Goal: Information Seeking & Learning: Understand process/instructions

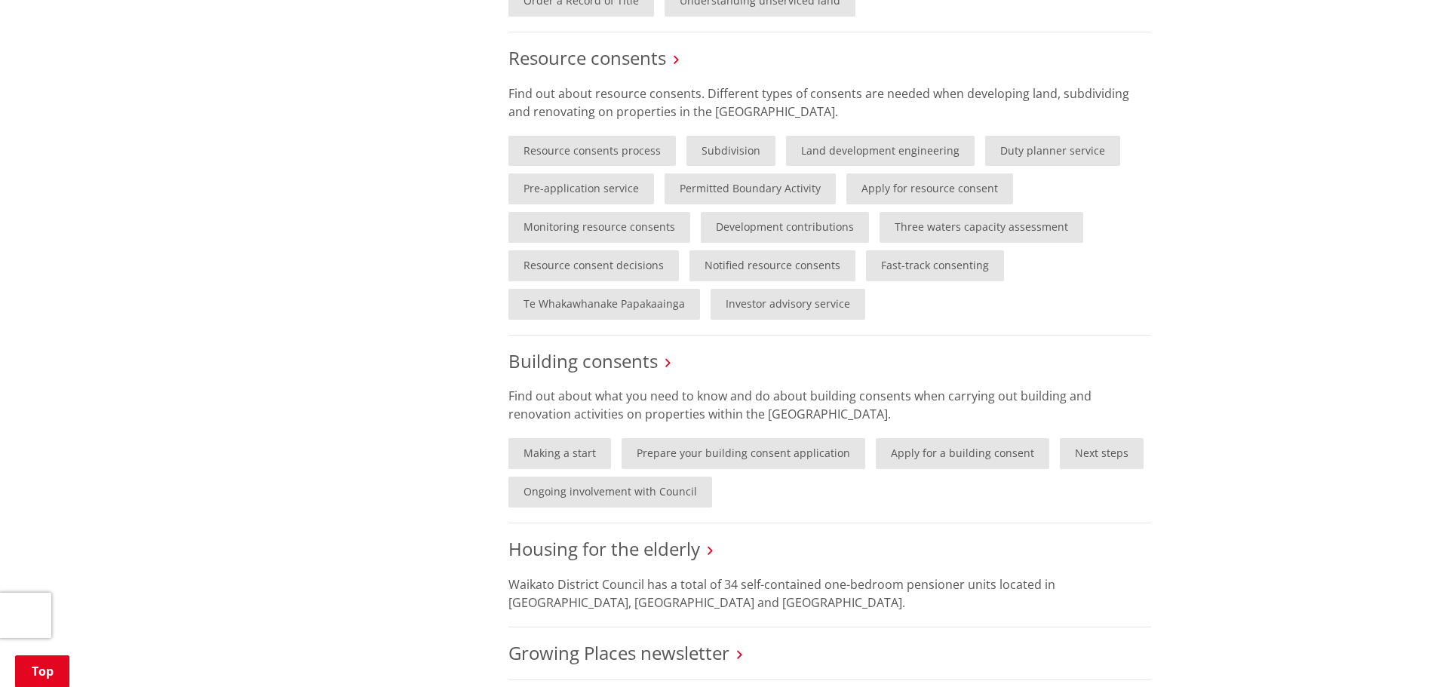
scroll to position [905, 0]
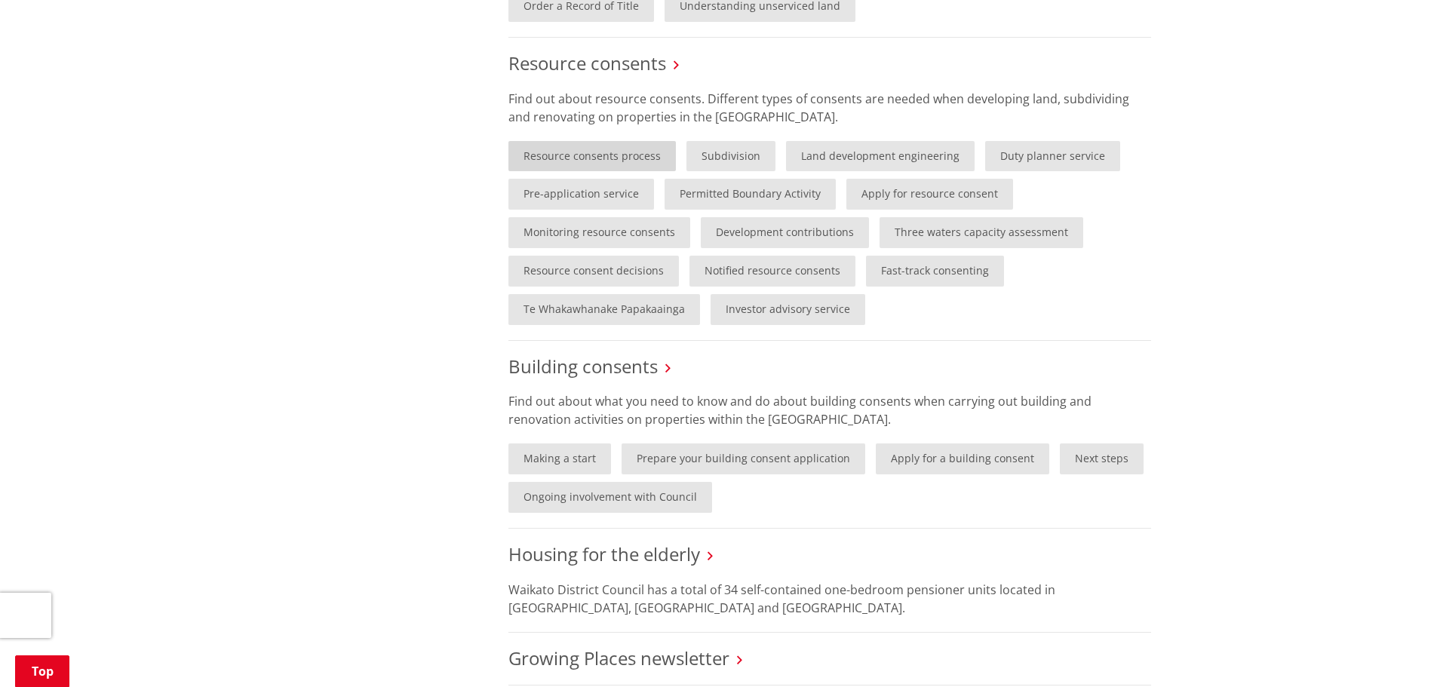
click at [581, 161] on link "Resource consents process" at bounding box center [591, 156] width 167 height 31
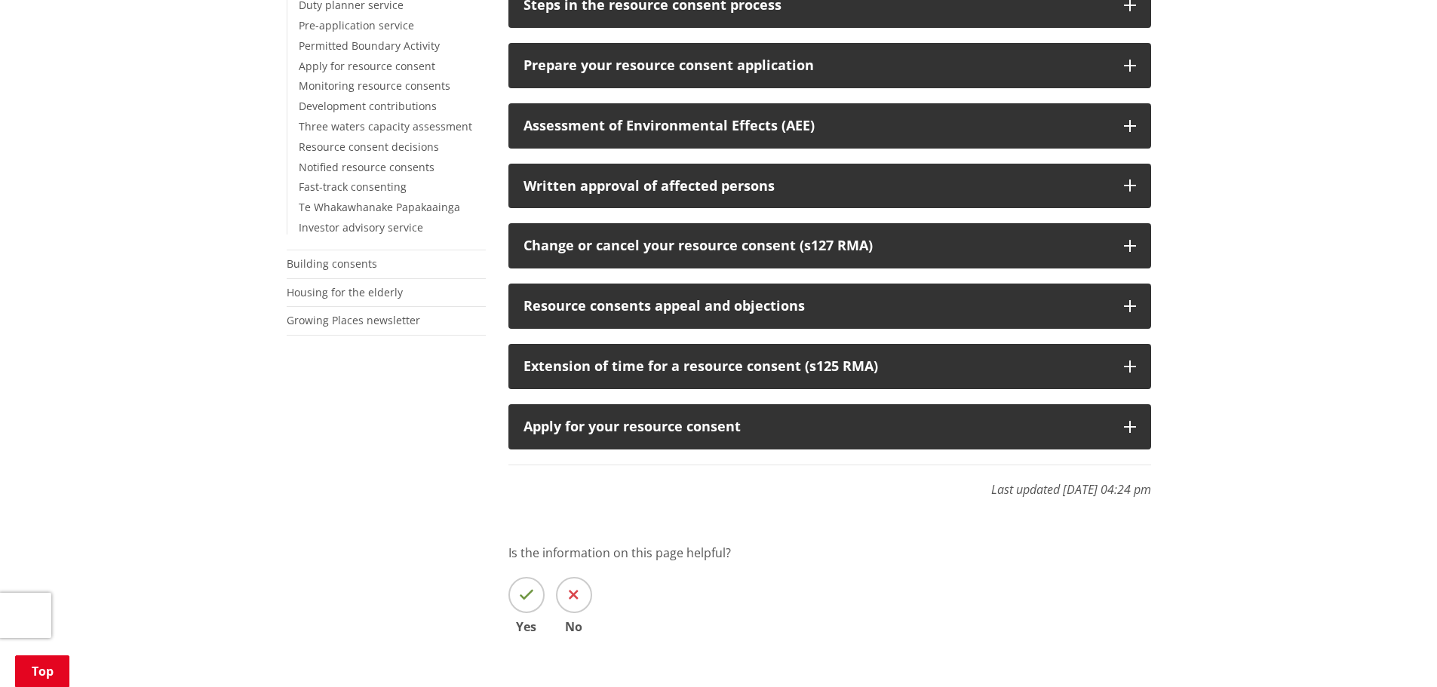
scroll to position [302, 0]
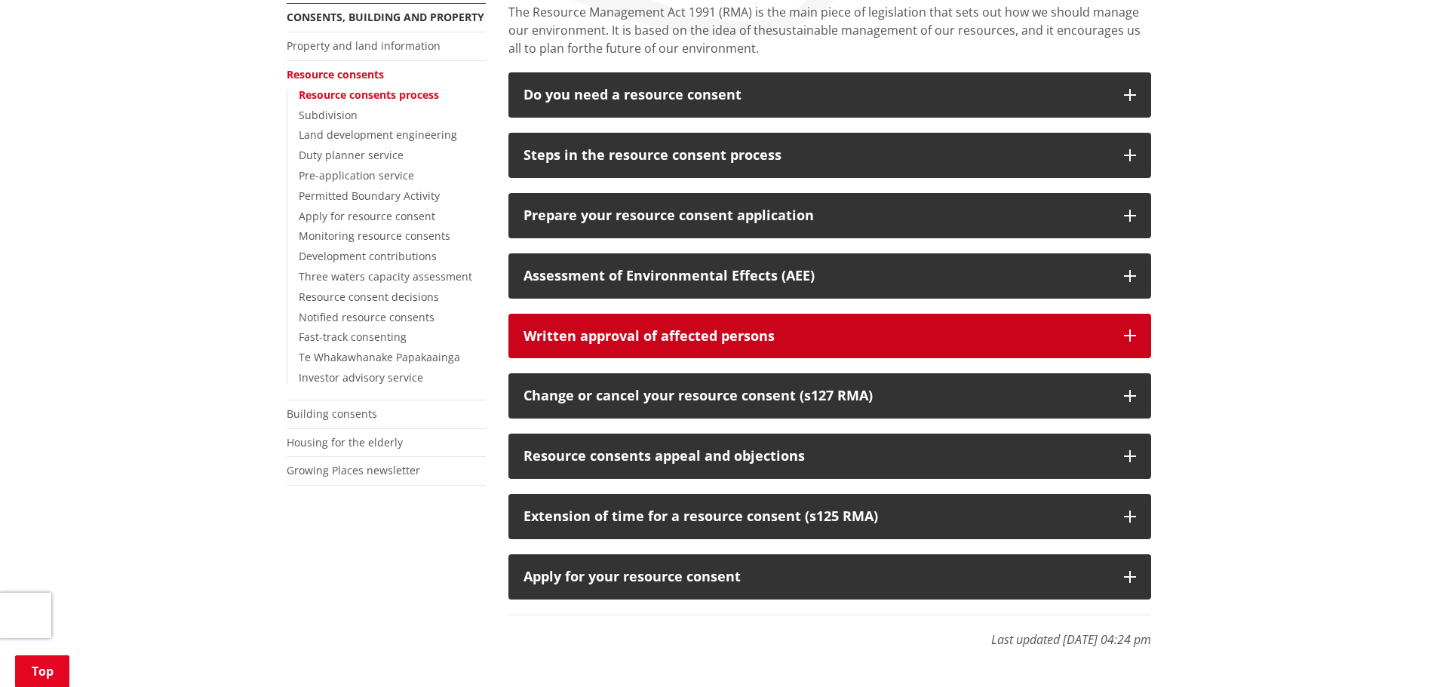
click at [649, 342] on div "Written approval of affected persons" at bounding box center [816, 336] width 585 height 15
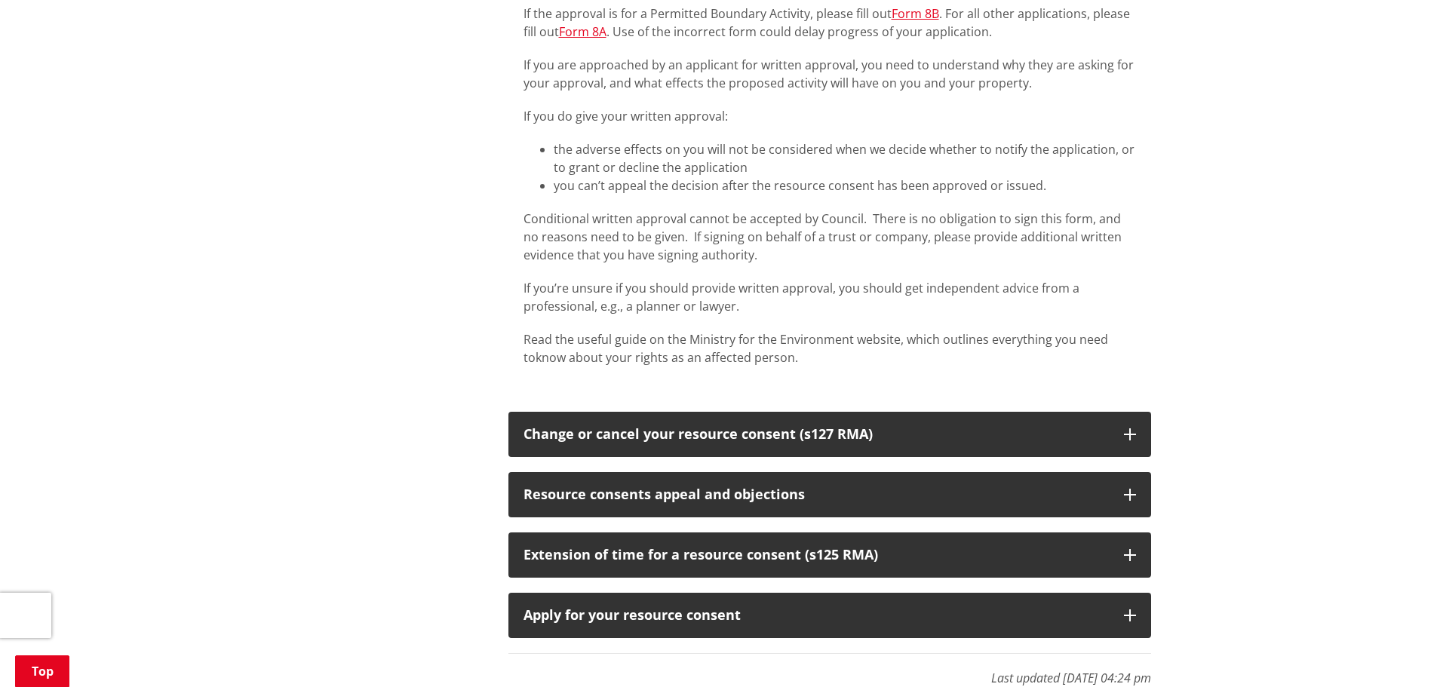
scroll to position [905, 0]
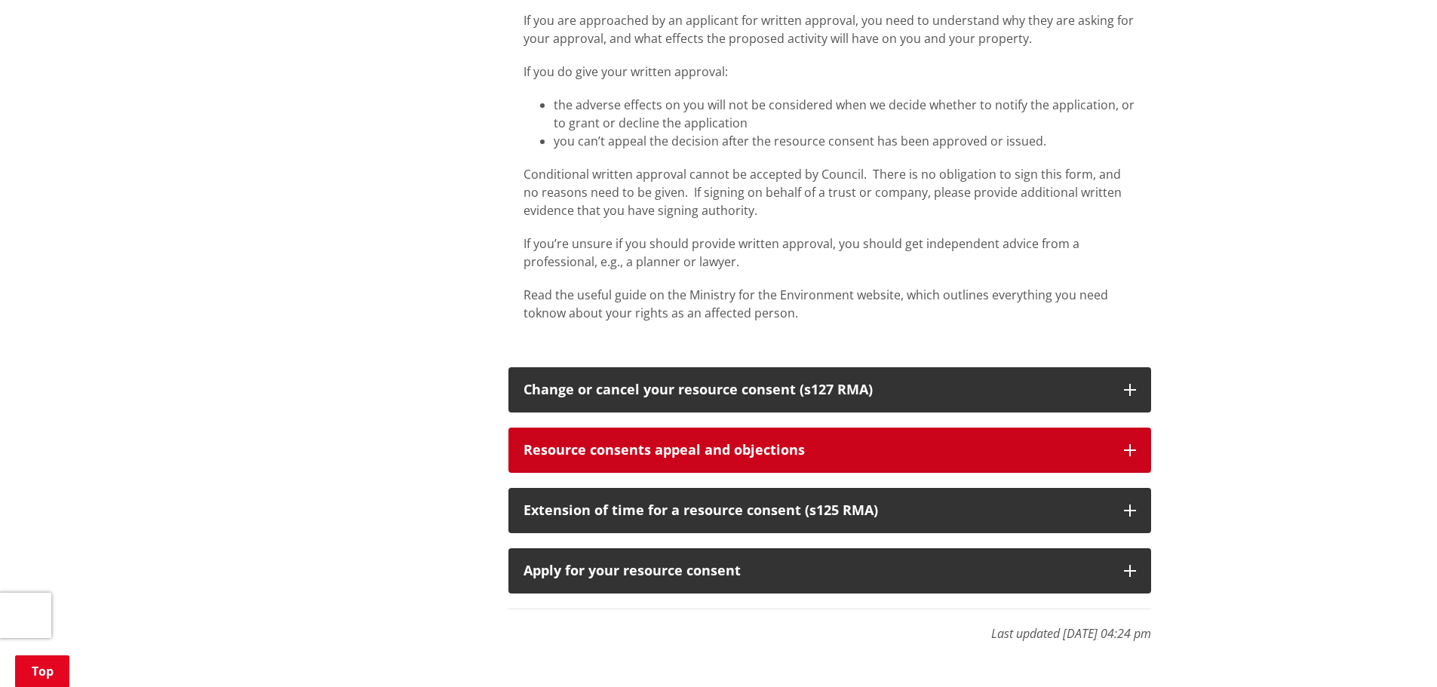
click at [769, 447] on div "Resource consents appeal and objections" at bounding box center [816, 450] width 585 height 15
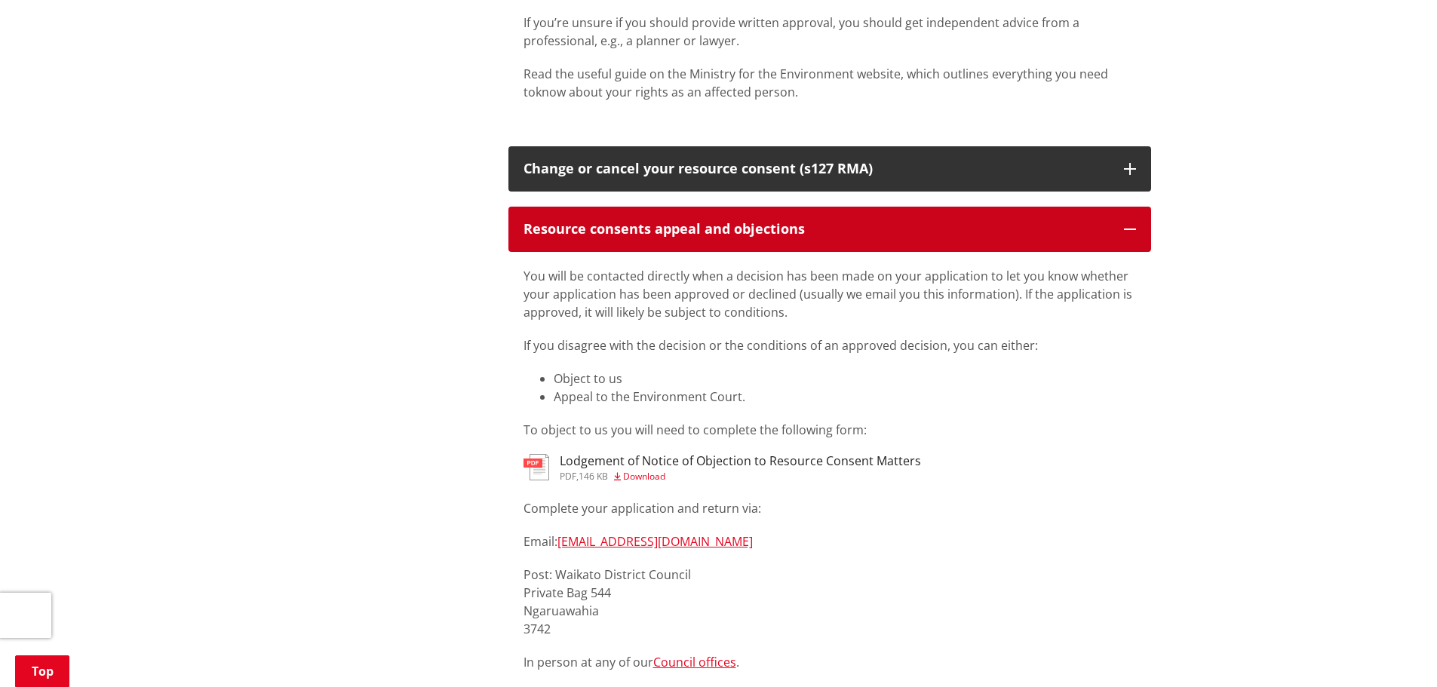
scroll to position [1207, 0]
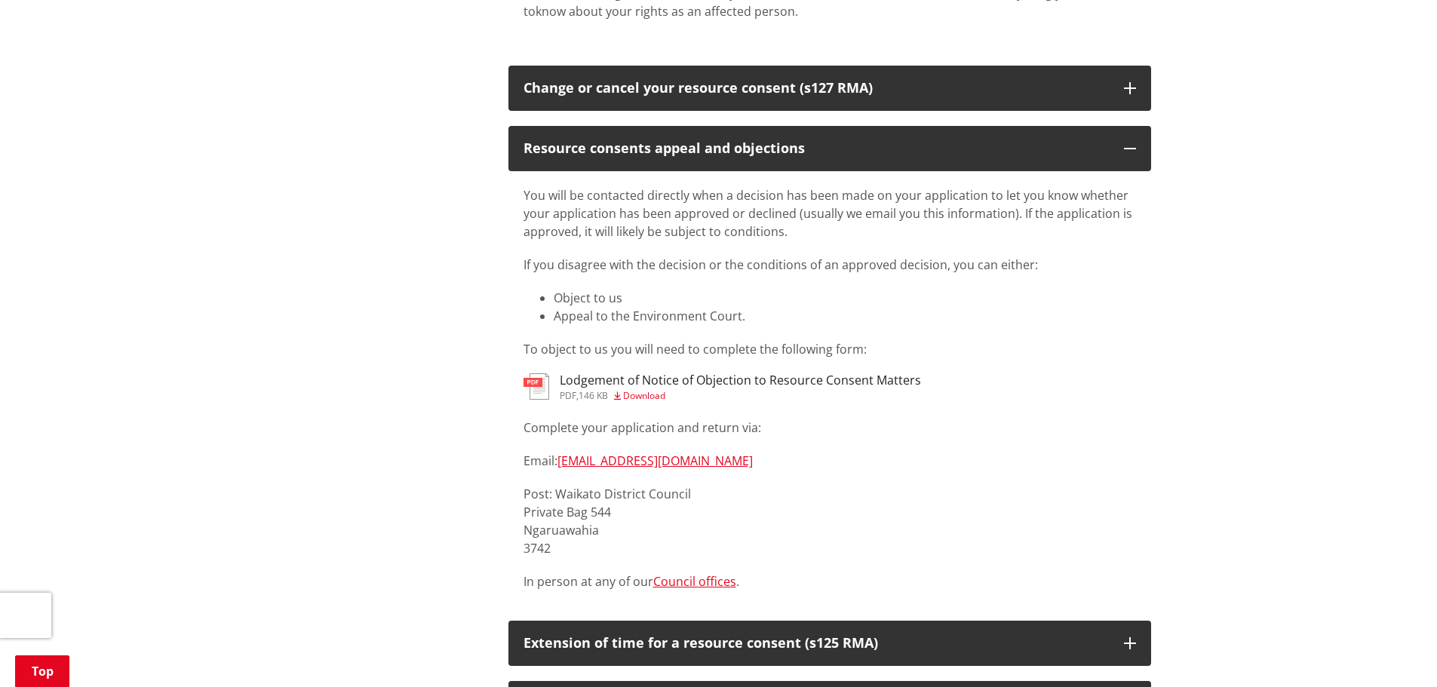
click at [538, 390] on img at bounding box center [537, 386] width 26 height 26
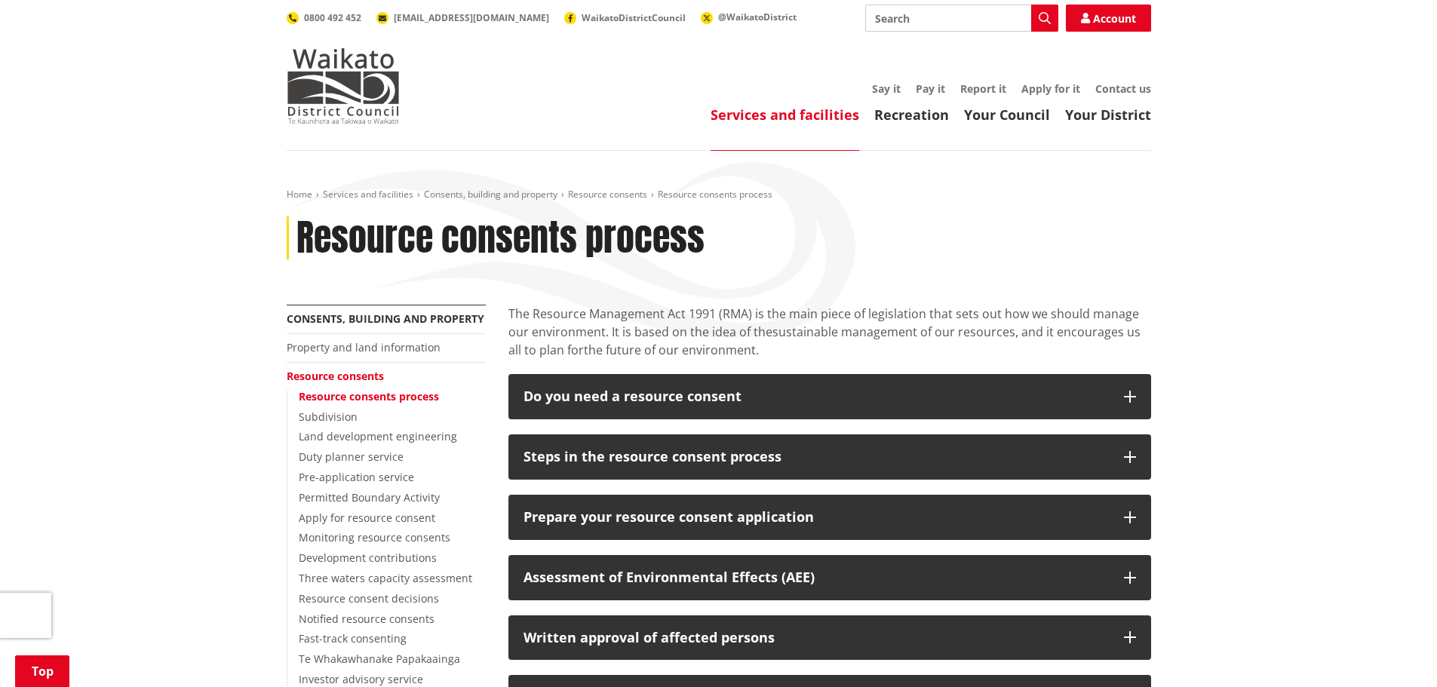
scroll to position [1168, 0]
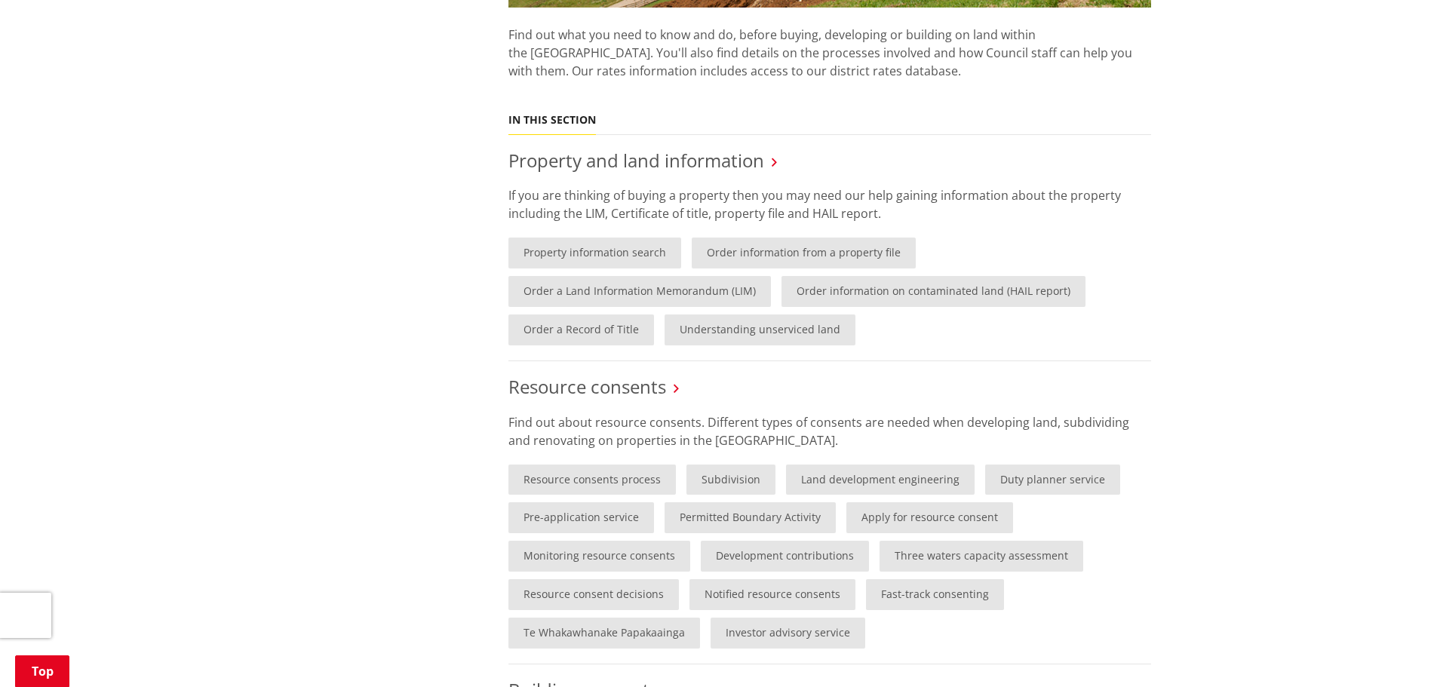
scroll to position [603, 0]
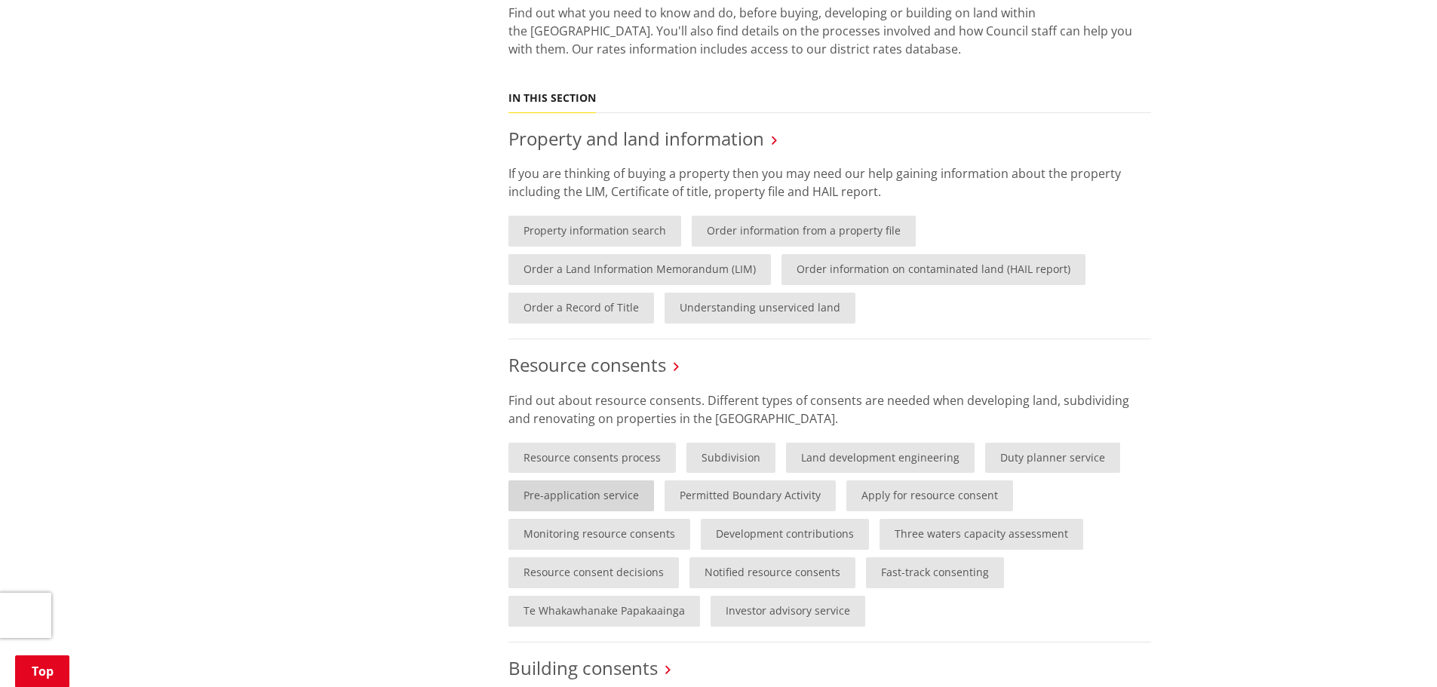
click at [597, 496] on link "Pre-application service" at bounding box center [581, 496] width 146 height 31
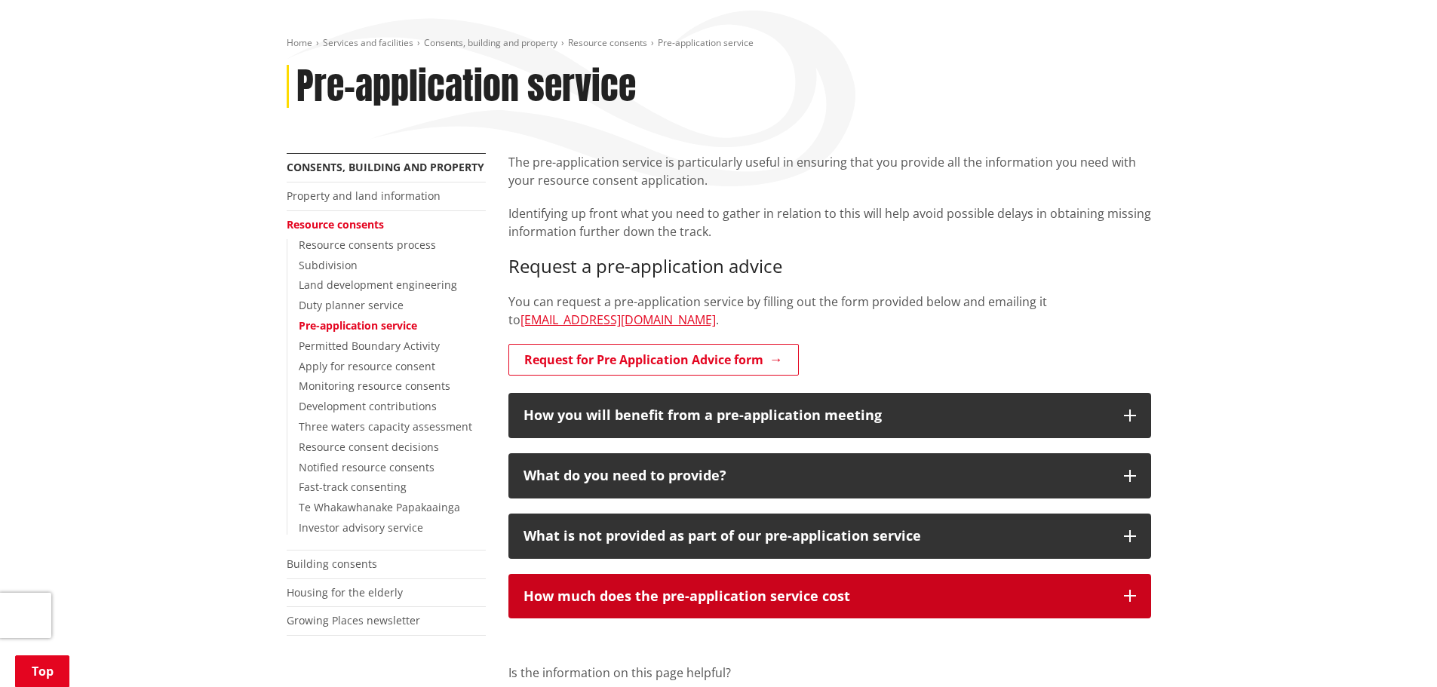
scroll to position [151, 0]
